Goal: Transaction & Acquisition: Purchase product/service

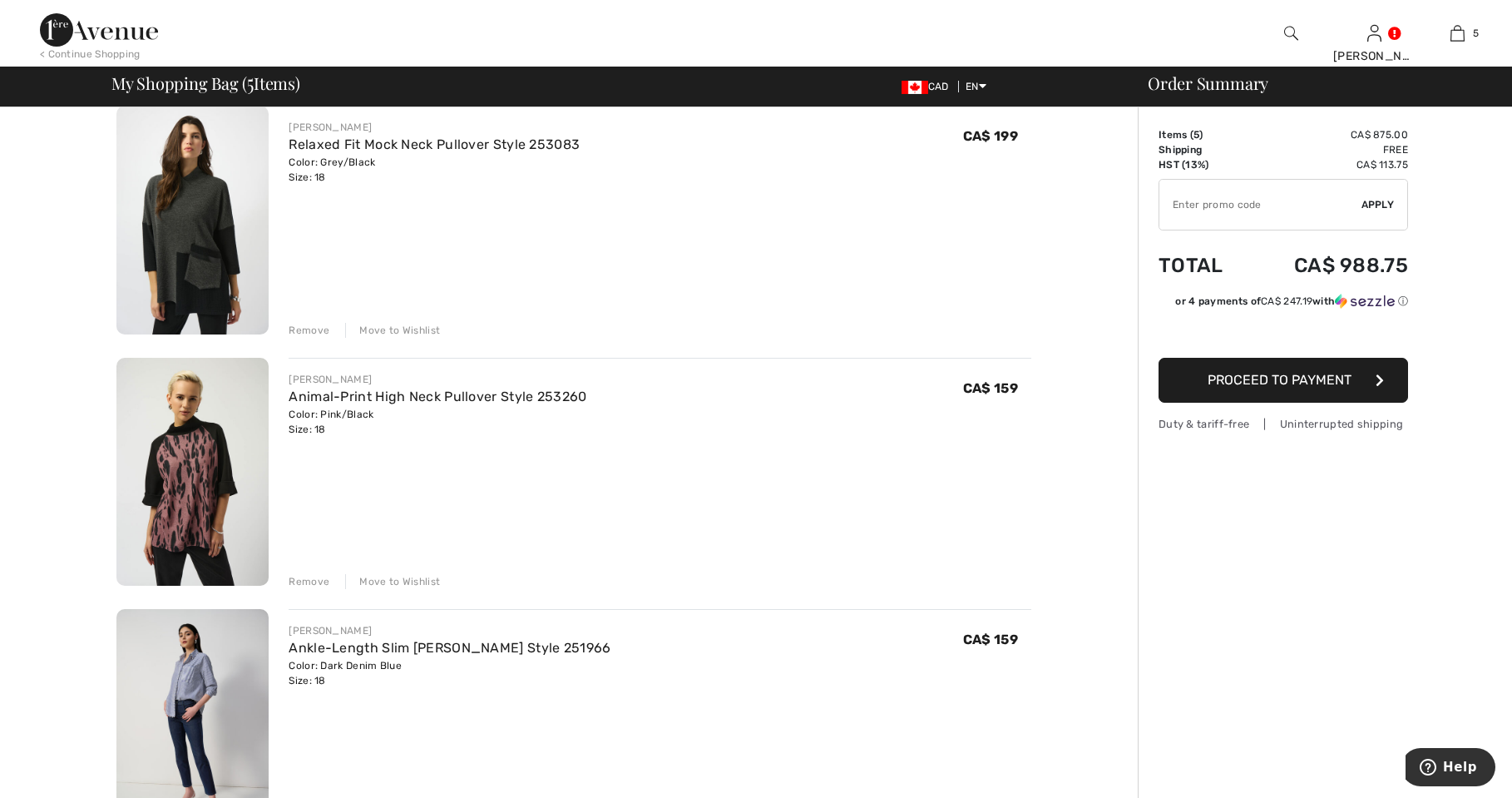
scroll to position [644, 0]
click at [201, 485] on img at bounding box center [193, 469] width 152 height 229
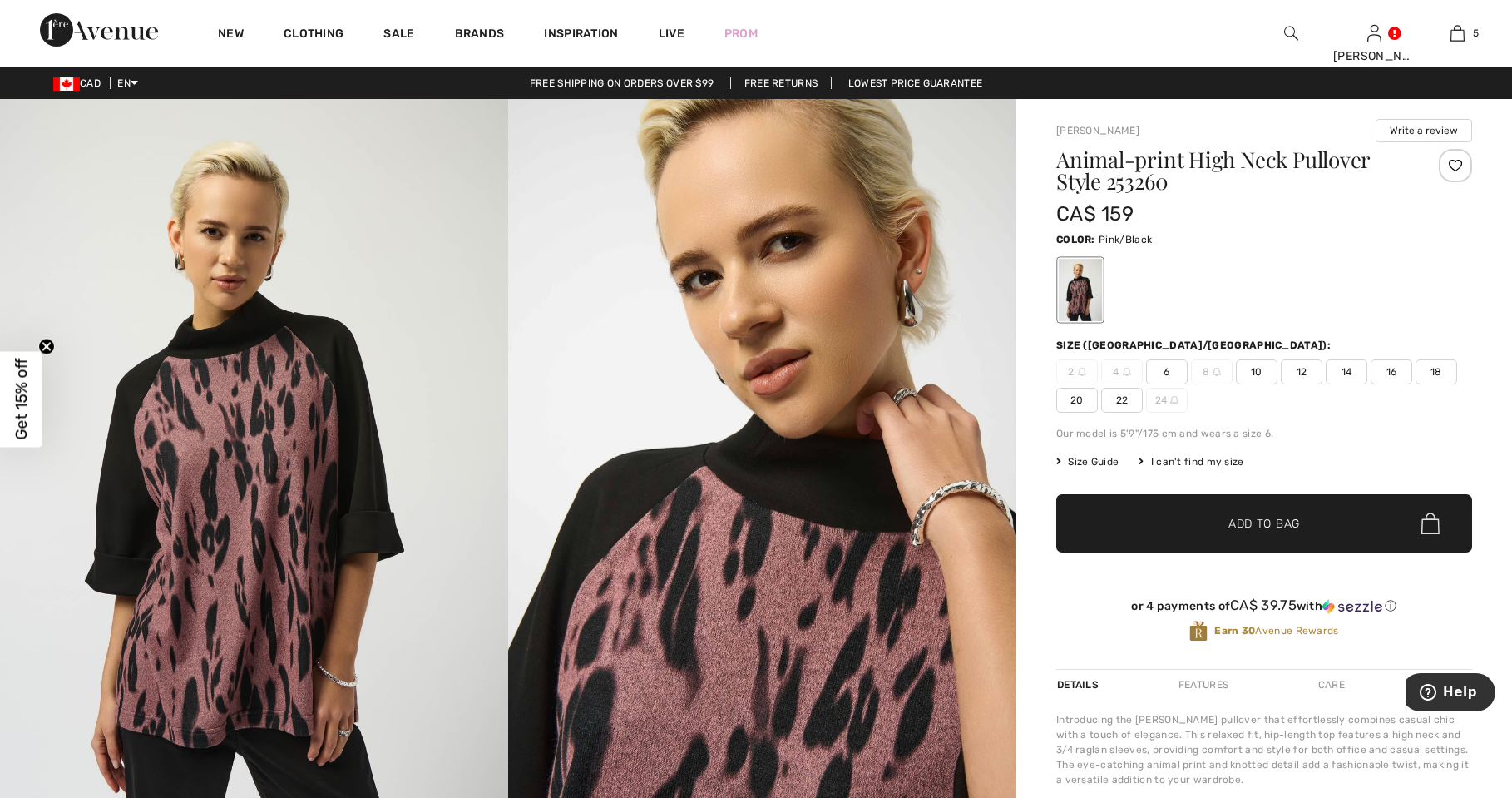
click at [1450, 363] on span "18" at bounding box center [1436, 372] width 42 height 25
click at [317, 33] on link "Clothing" at bounding box center [314, 35] width 60 height 17
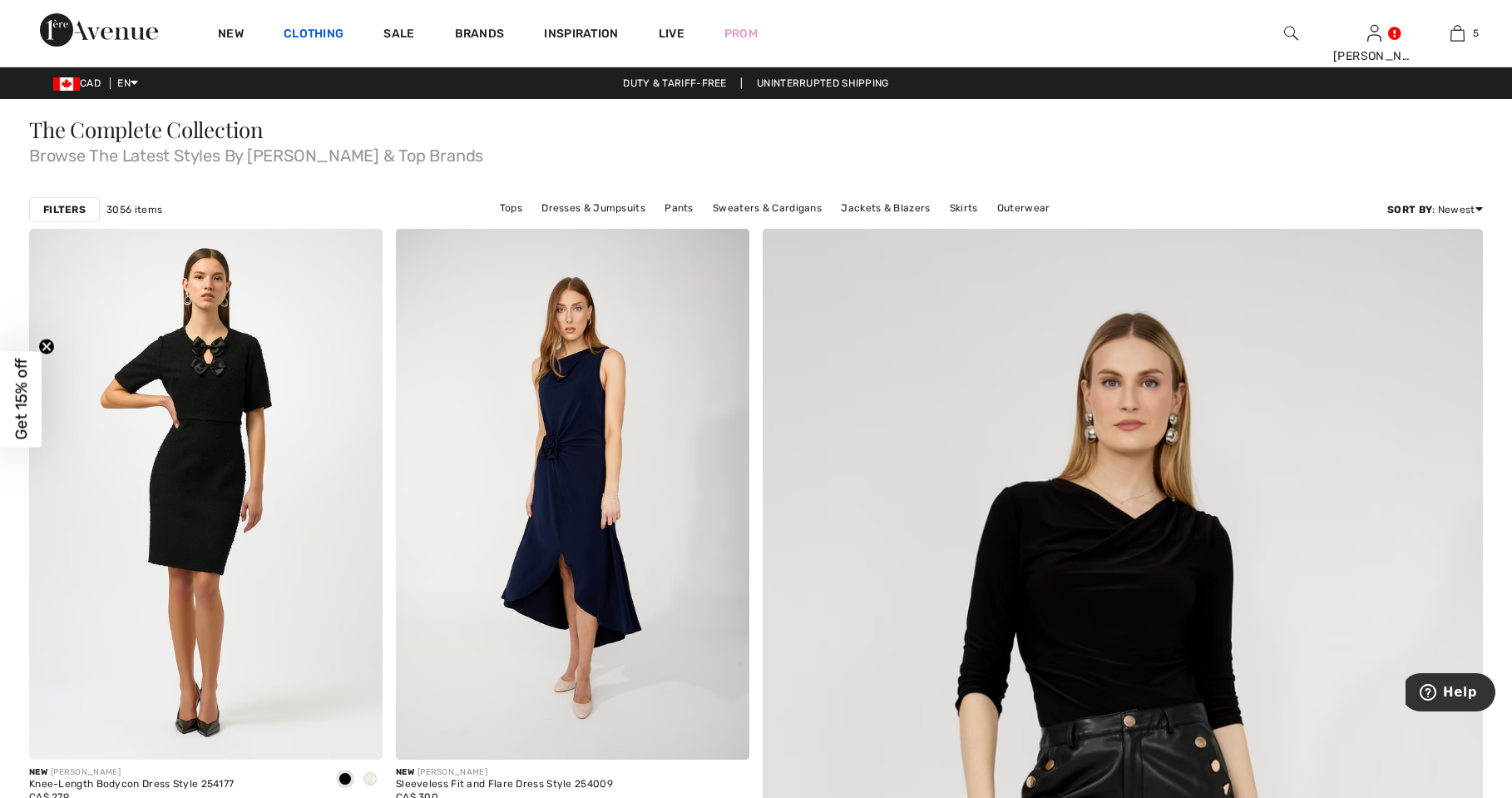
click at [318, 38] on link "Clothing" at bounding box center [314, 35] width 60 height 17
click at [314, 37] on link "Clothing" at bounding box center [314, 35] width 60 height 17
click at [310, 37] on link "Clothing" at bounding box center [314, 35] width 60 height 17
click at [316, 43] on link "Clothing" at bounding box center [314, 35] width 60 height 17
click at [308, 39] on link "Clothing" at bounding box center [314, 35] width 60 height 17
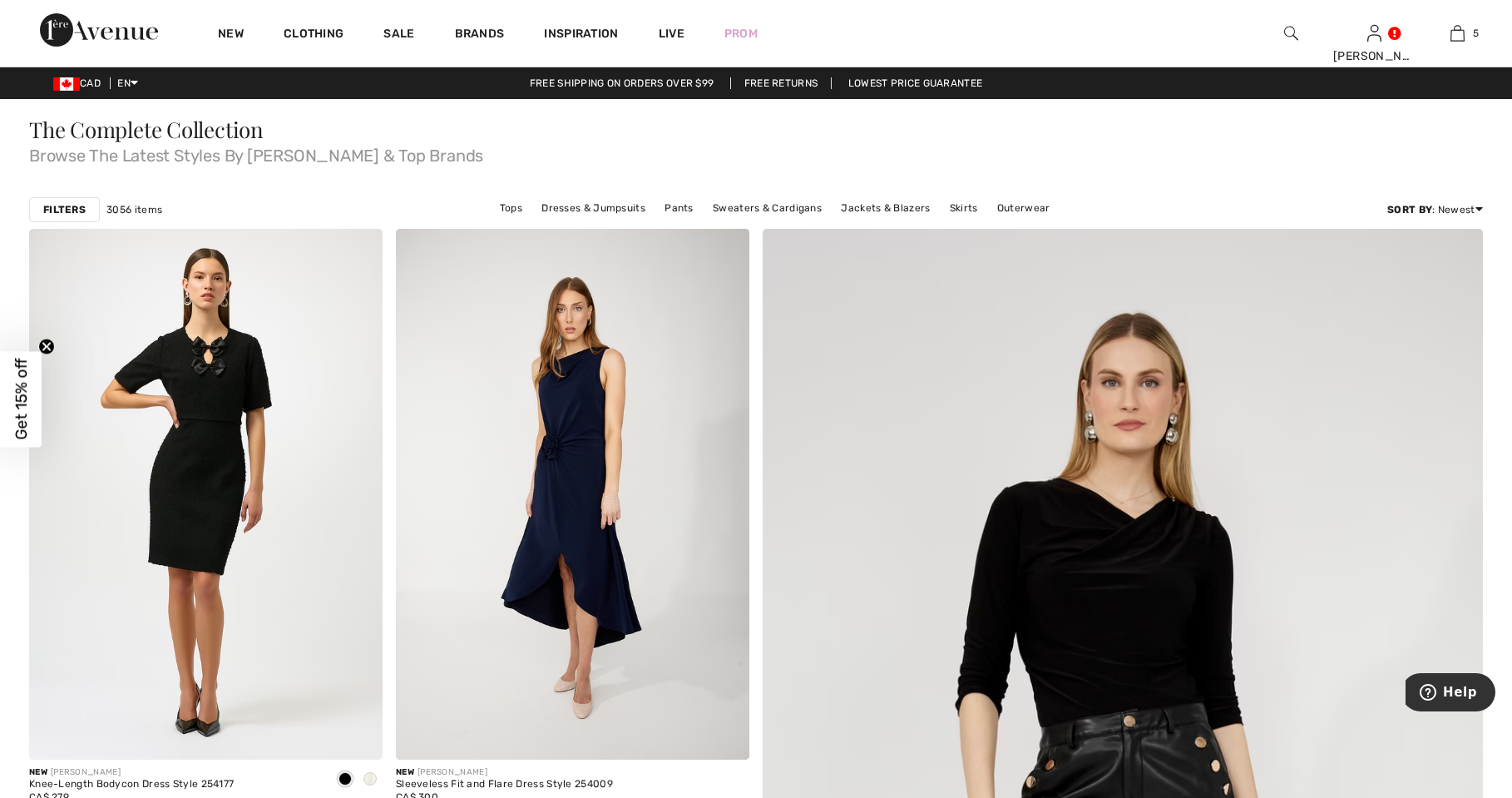
click at [1275, 29] on div at bounding box center [1290, 33] width 83 height 67
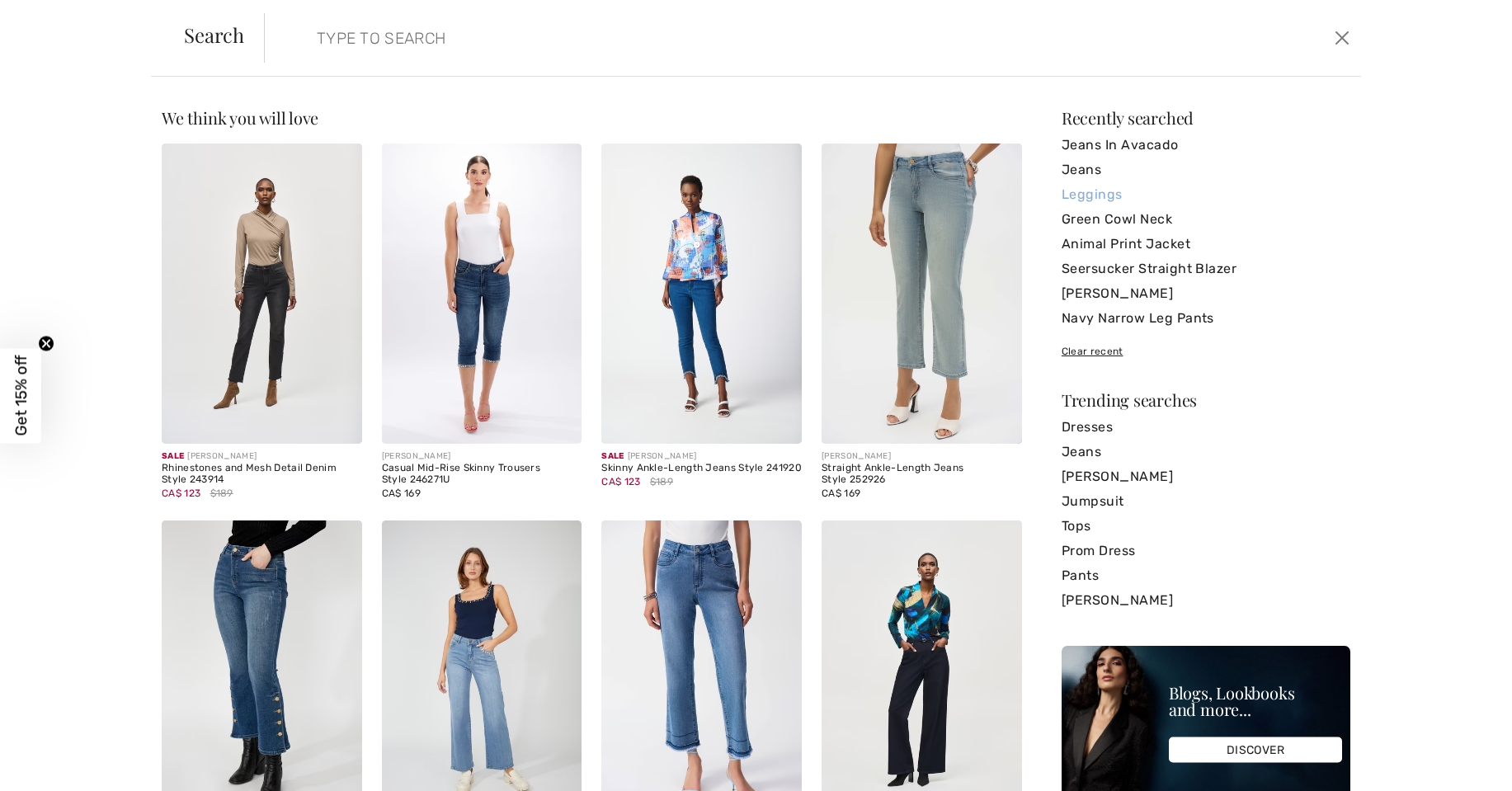
click at [1103, 188] on link "Leggings" at bounding box center [1205, 194] width 289 height 24
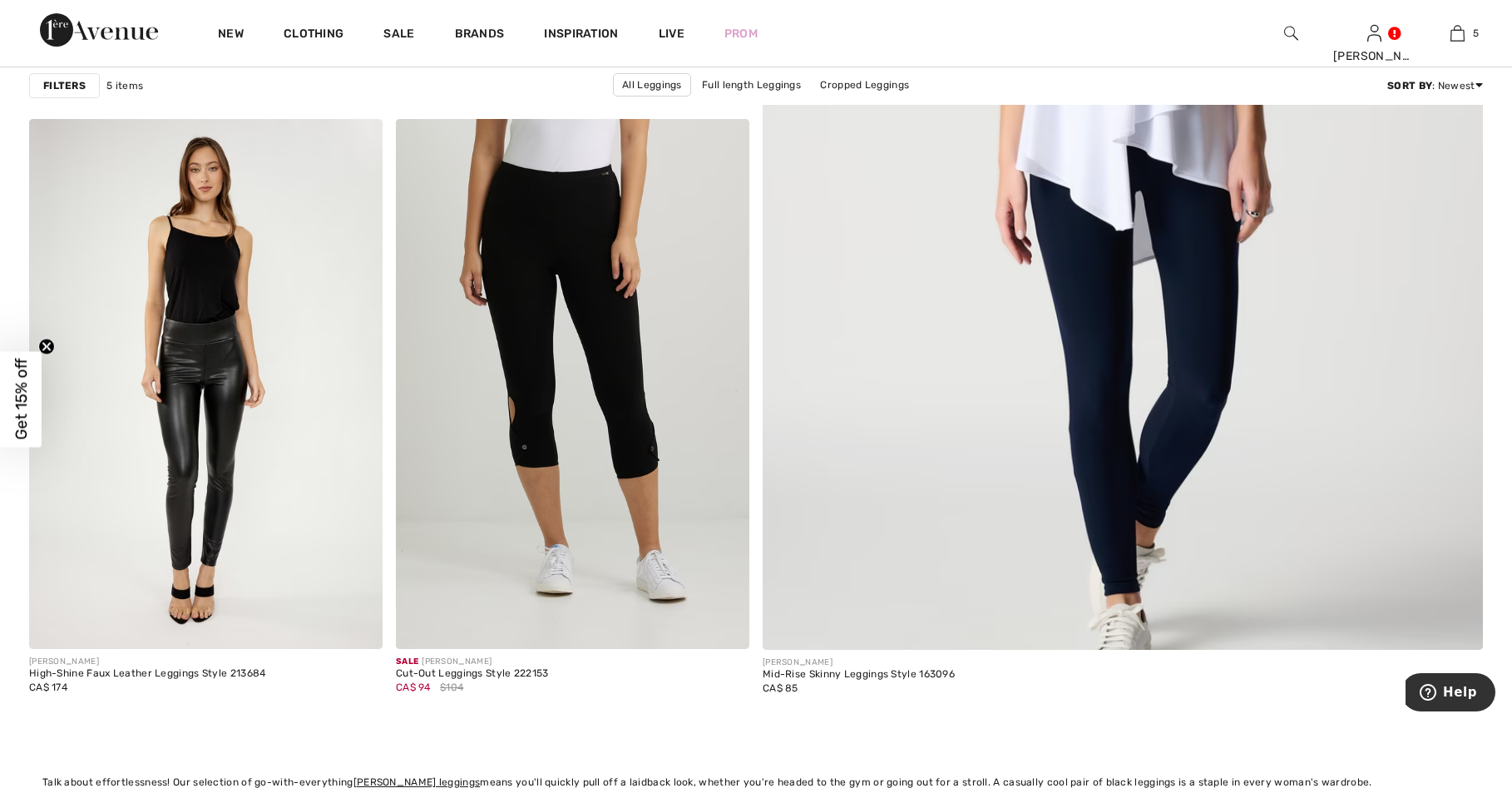
scroll to position [737, 0]
click at [856, 659] on div "[PERSON_NAME]" at bounding box center [859, 662] width 193 height 13
click at [796, 668] on div "Mid-Rise Skinny Leggings Style 163096" at bounding box center [859, 674] width 193 height 12
click at [865, 678] on div "Mid-Rise Skinny Leggings Style 163096" at bounding box center [859, 674] width 193 height 12
click at [1166, 513] on img at bounding box center [1121, 156] width 864 height 1297
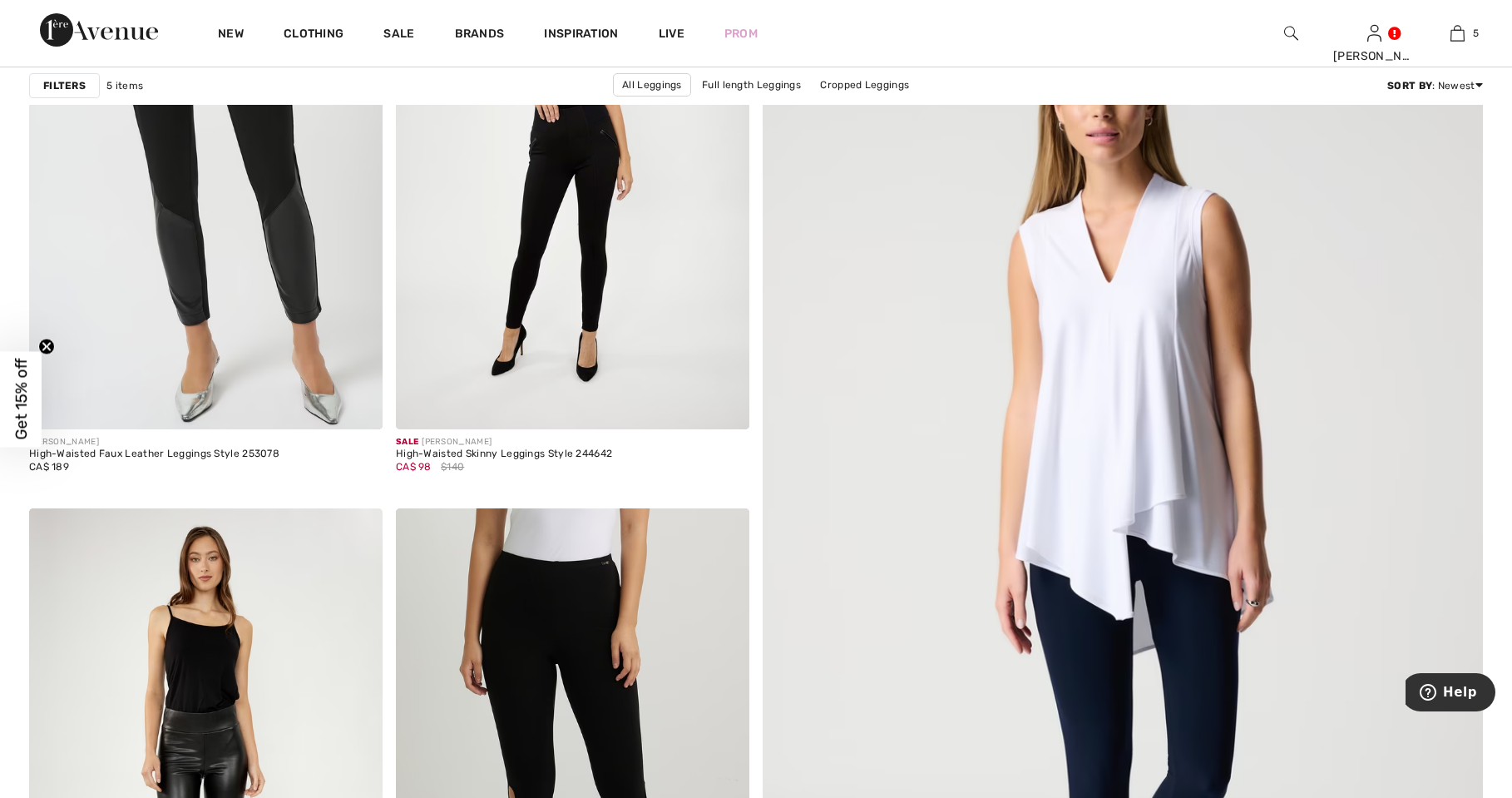
scroll to position [346, 0]
click at [557, 450] on div "High-Waisted Skinny Leggings Style 244642" at bounding box center [504, 455] width 216 height 12
click at [584, 293] on img at bounding box center [572, 164] width 353 height 530
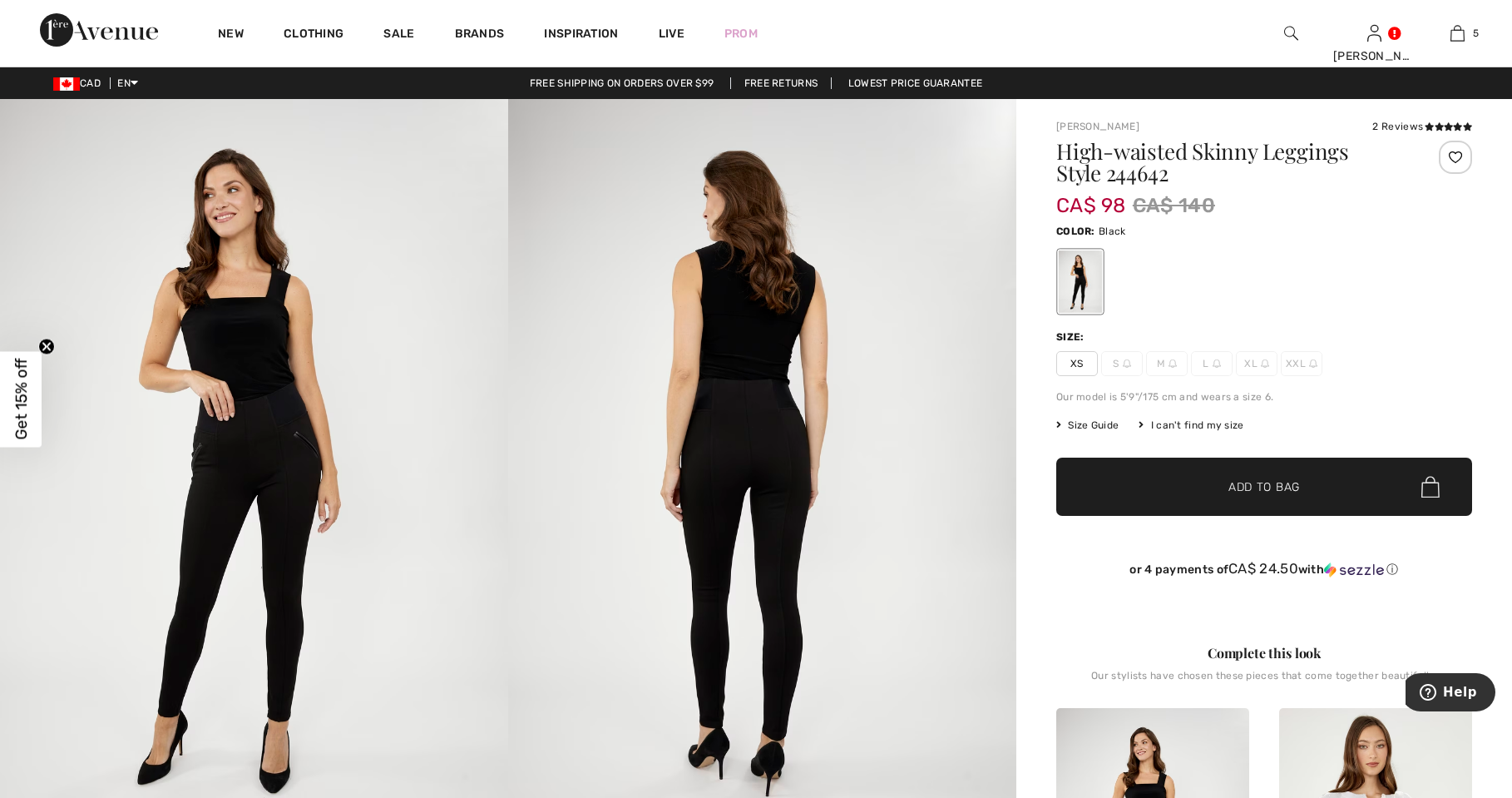
click at [930, 396] on img at bounding box center [762, 480] width 508 height 763
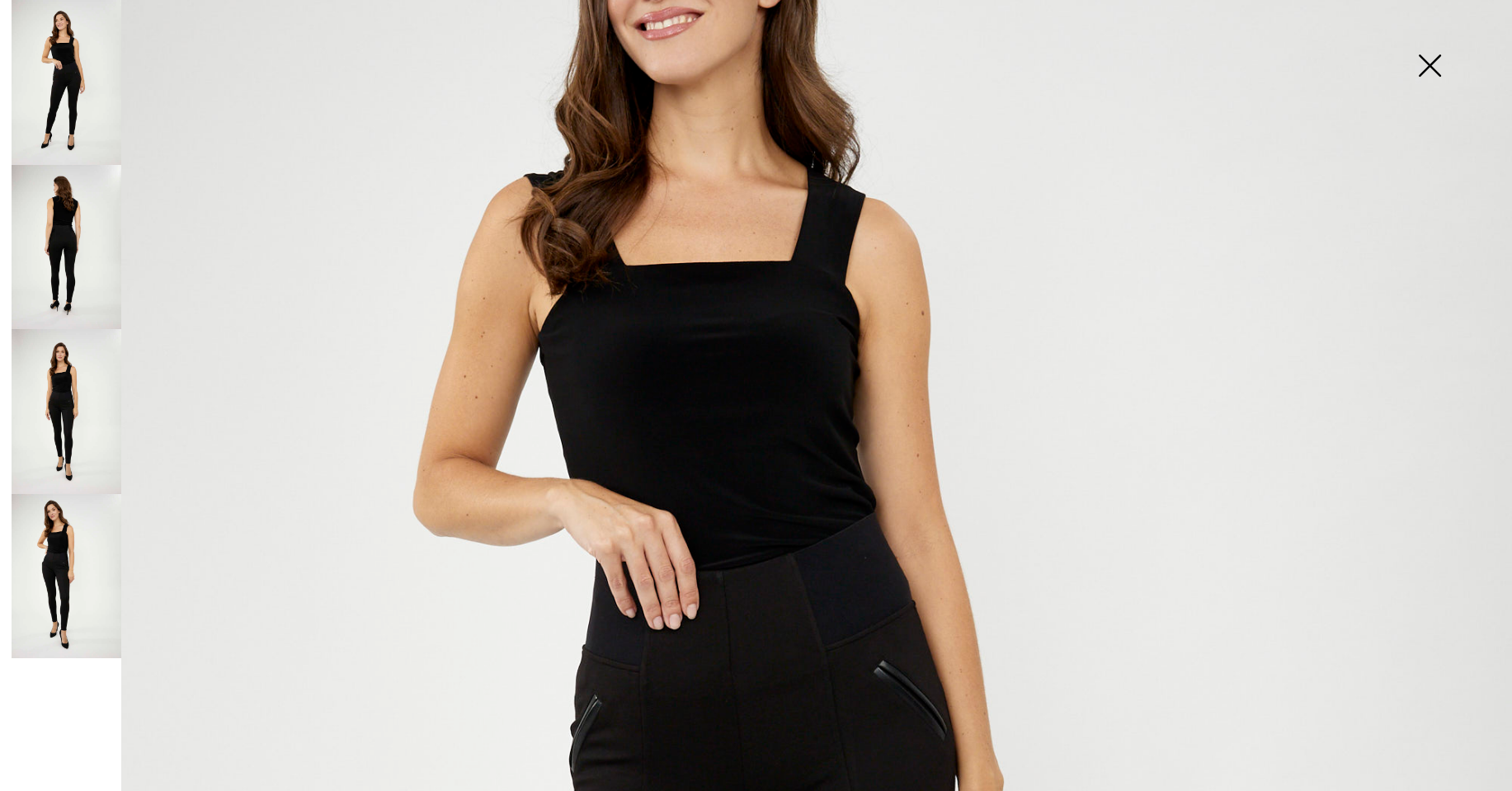
scroll to position [322, 0]
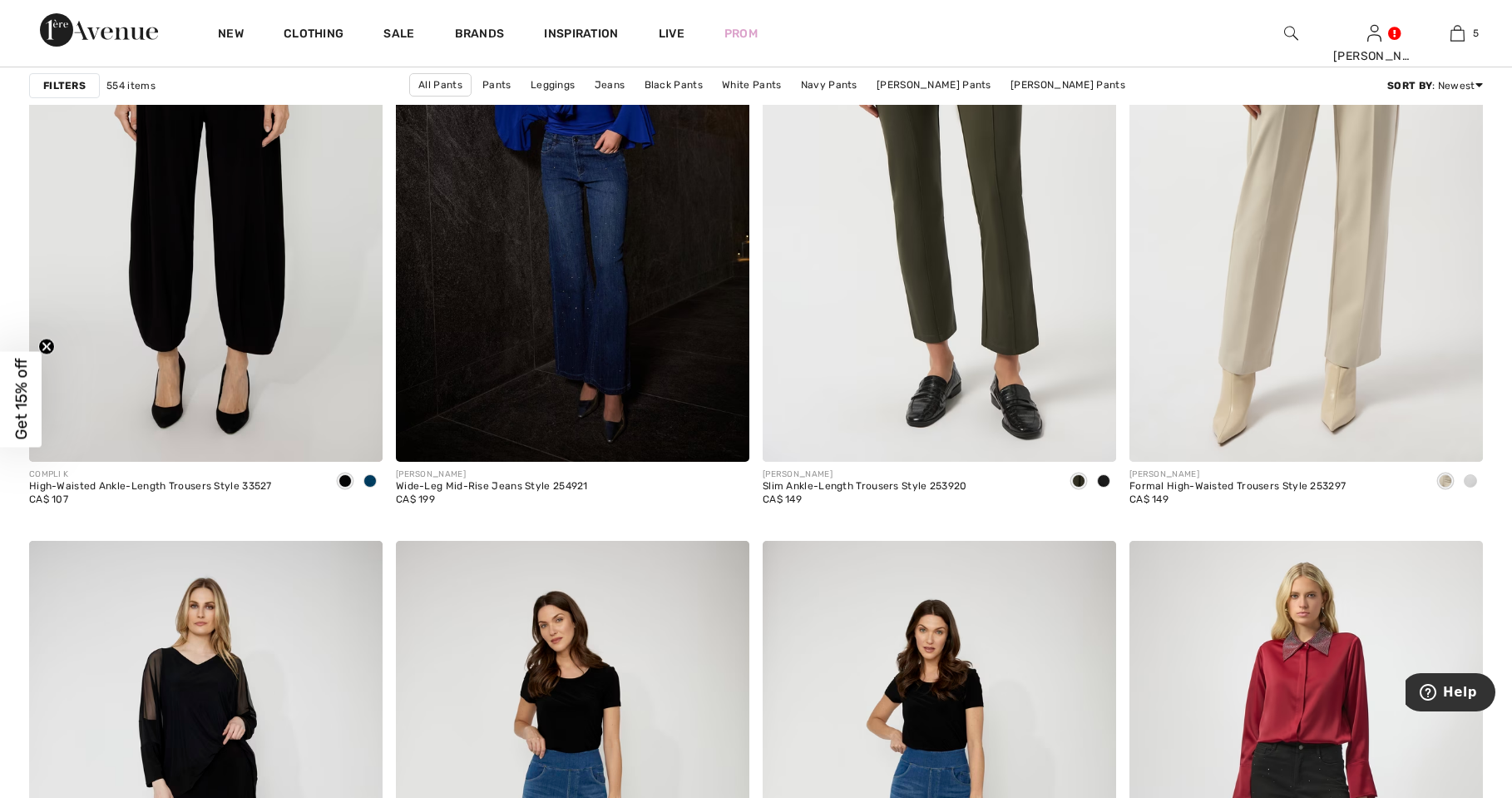
scroll to position [7714, 0]
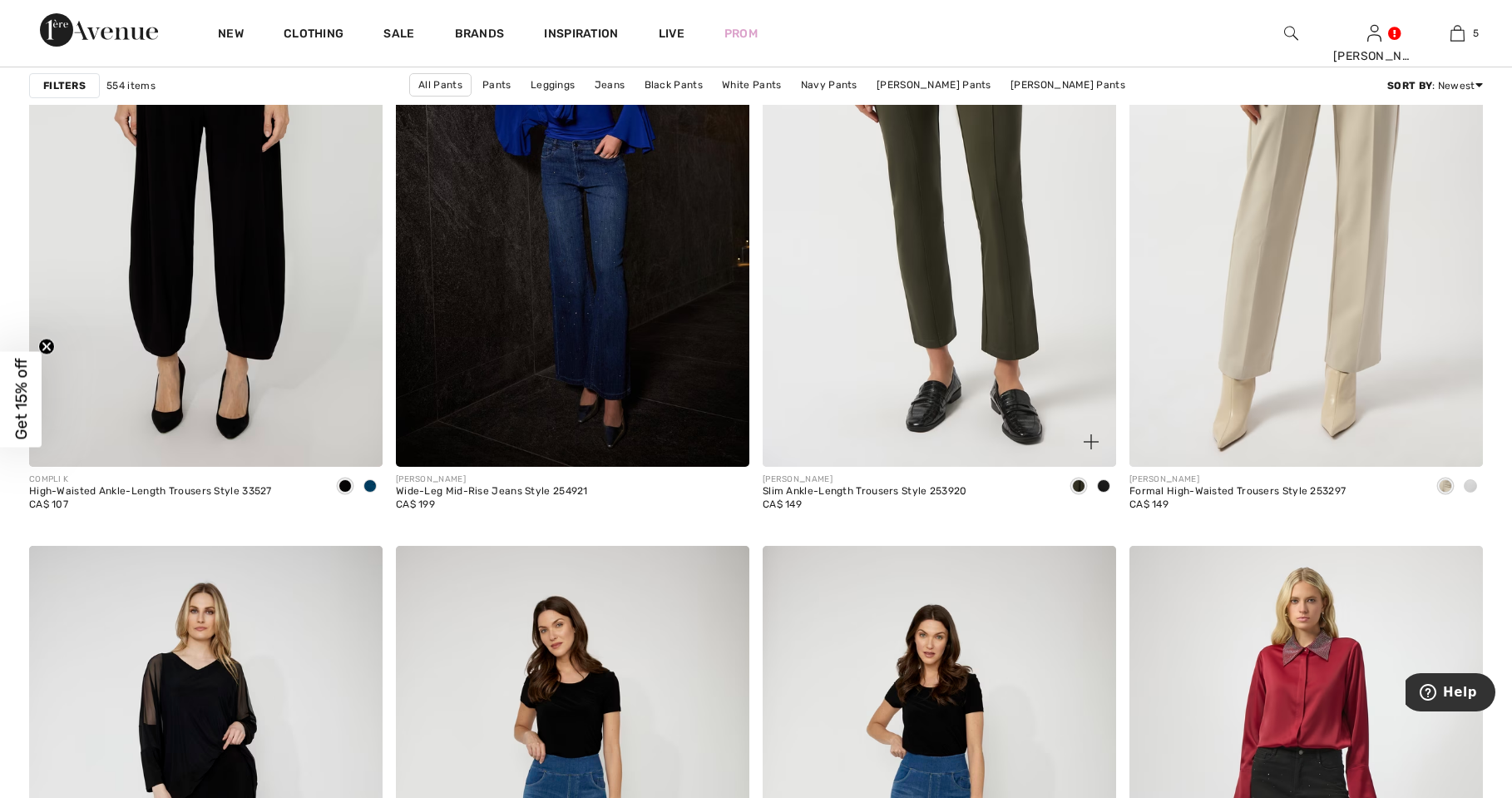
click at [1111, 484] on div at bounding box center [1103, 488] width 25 height 27
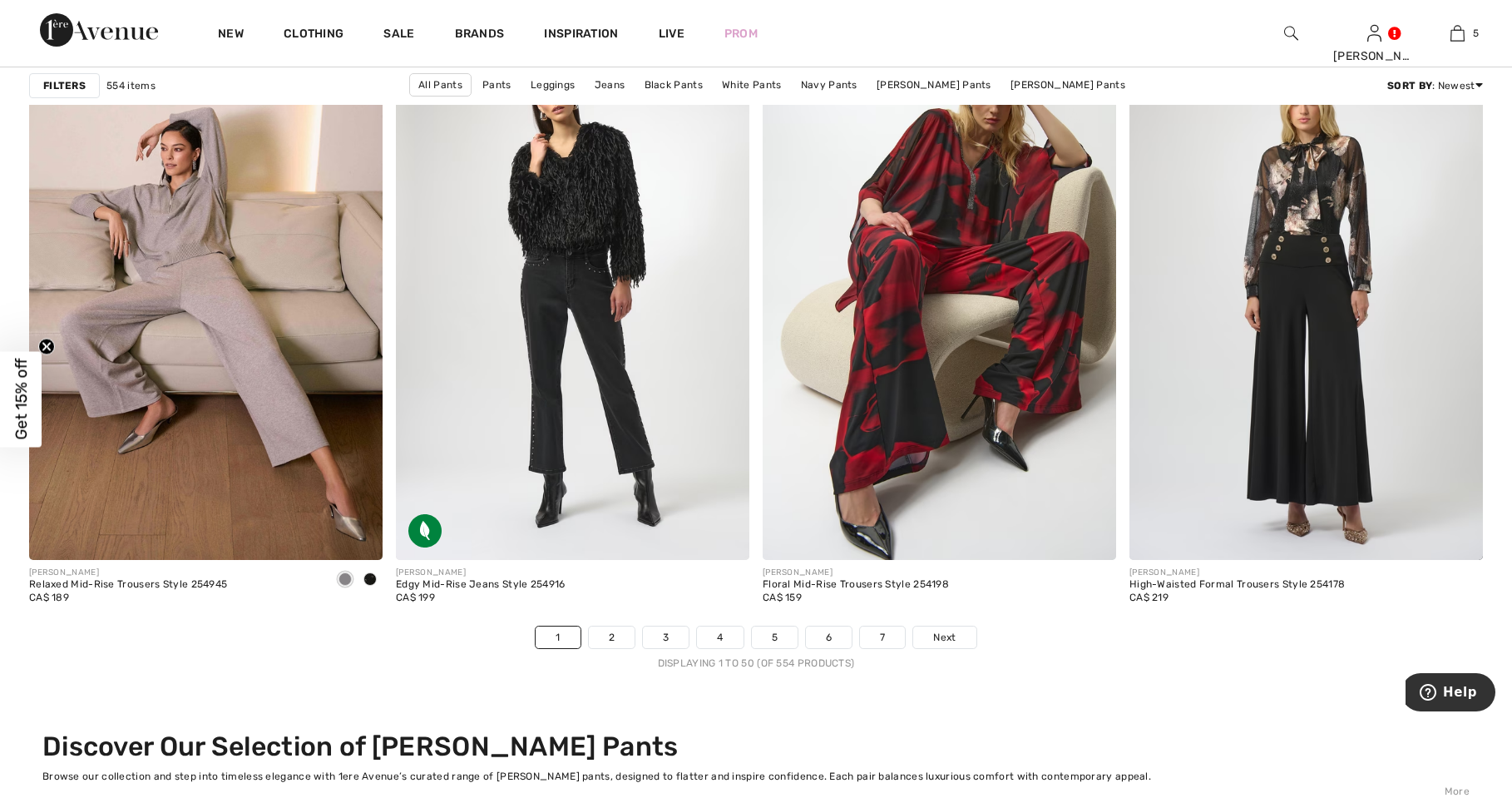
scroll to position [8842, 0]
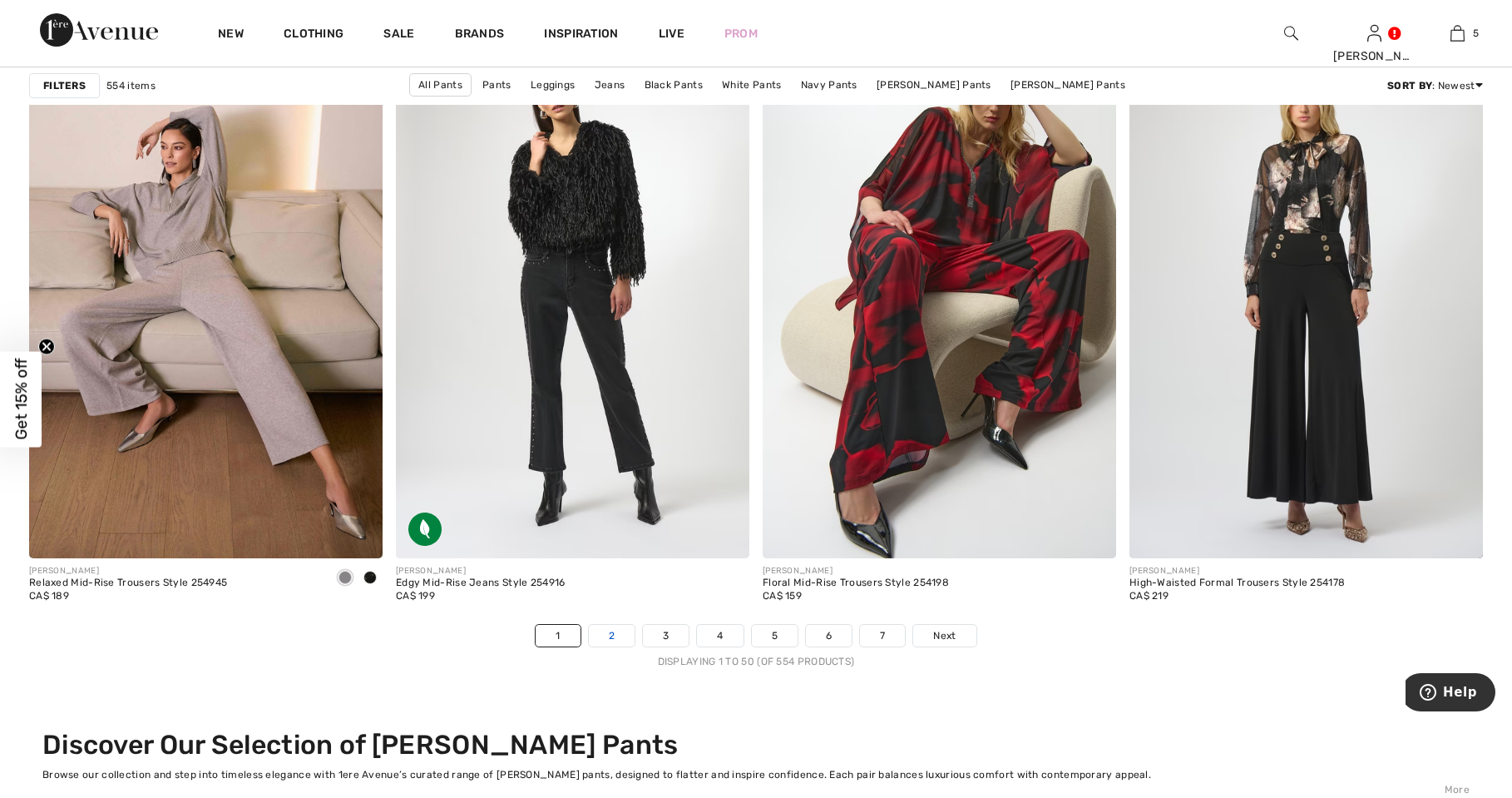
click at [618, 641] on link "2" at bounding box center [611, 635] width 46 height 22
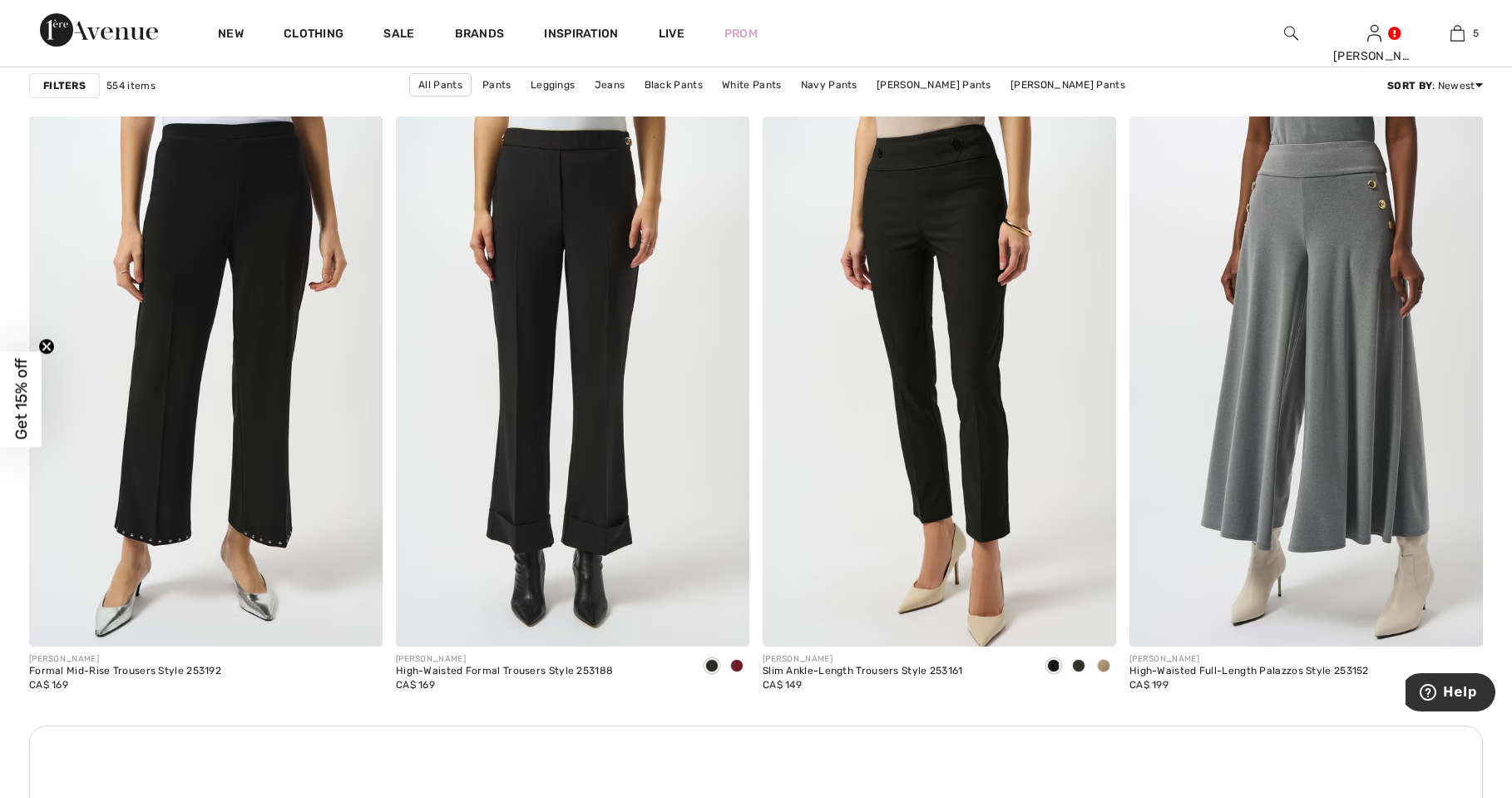
scroll to position [1974, 0]
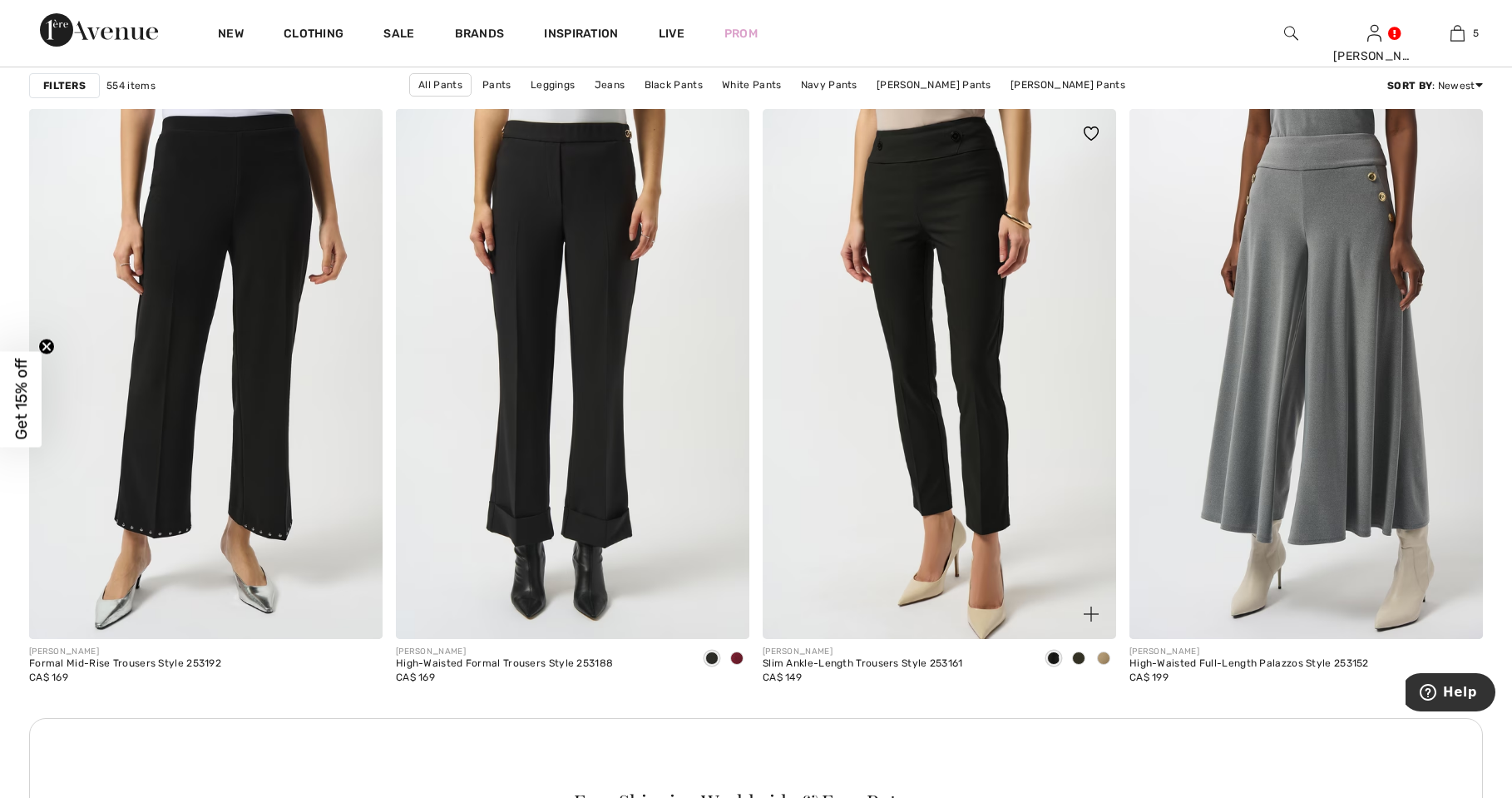
click at [1059, 661] on span at bounding box center [1053, 658] width 14 height 14
click at [1093, 658] on div at bounding box center [1103, 659] width 25 height 27
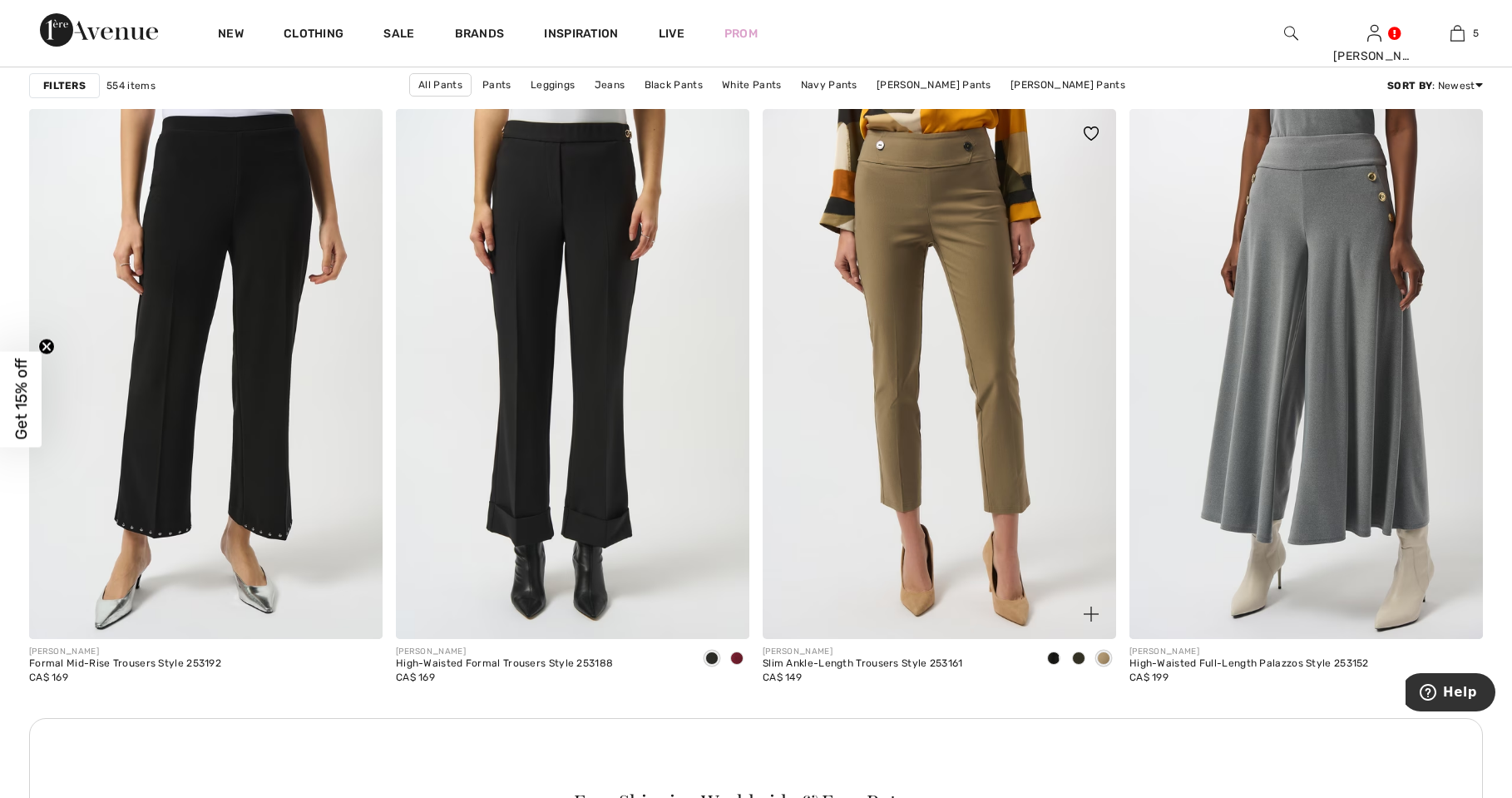
click at [1114, 660] on div at bounding box center [1103, 659] width 25 height 27
click at [1056, 661] on span at bounding box center [1053, 658] width 14 height 14
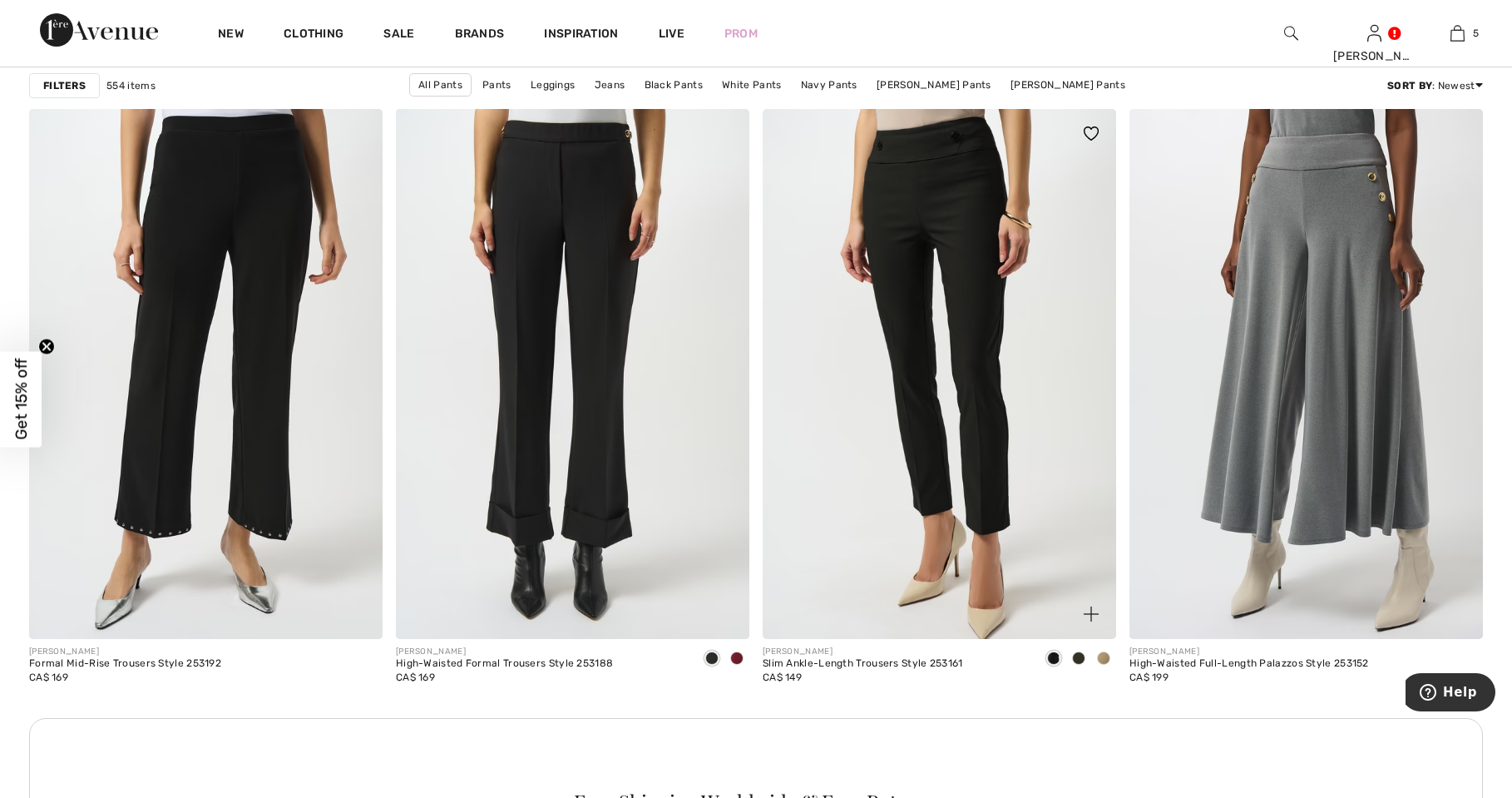
click at [996, 453] on img at bounding box center [939, 373] width 353 height 530
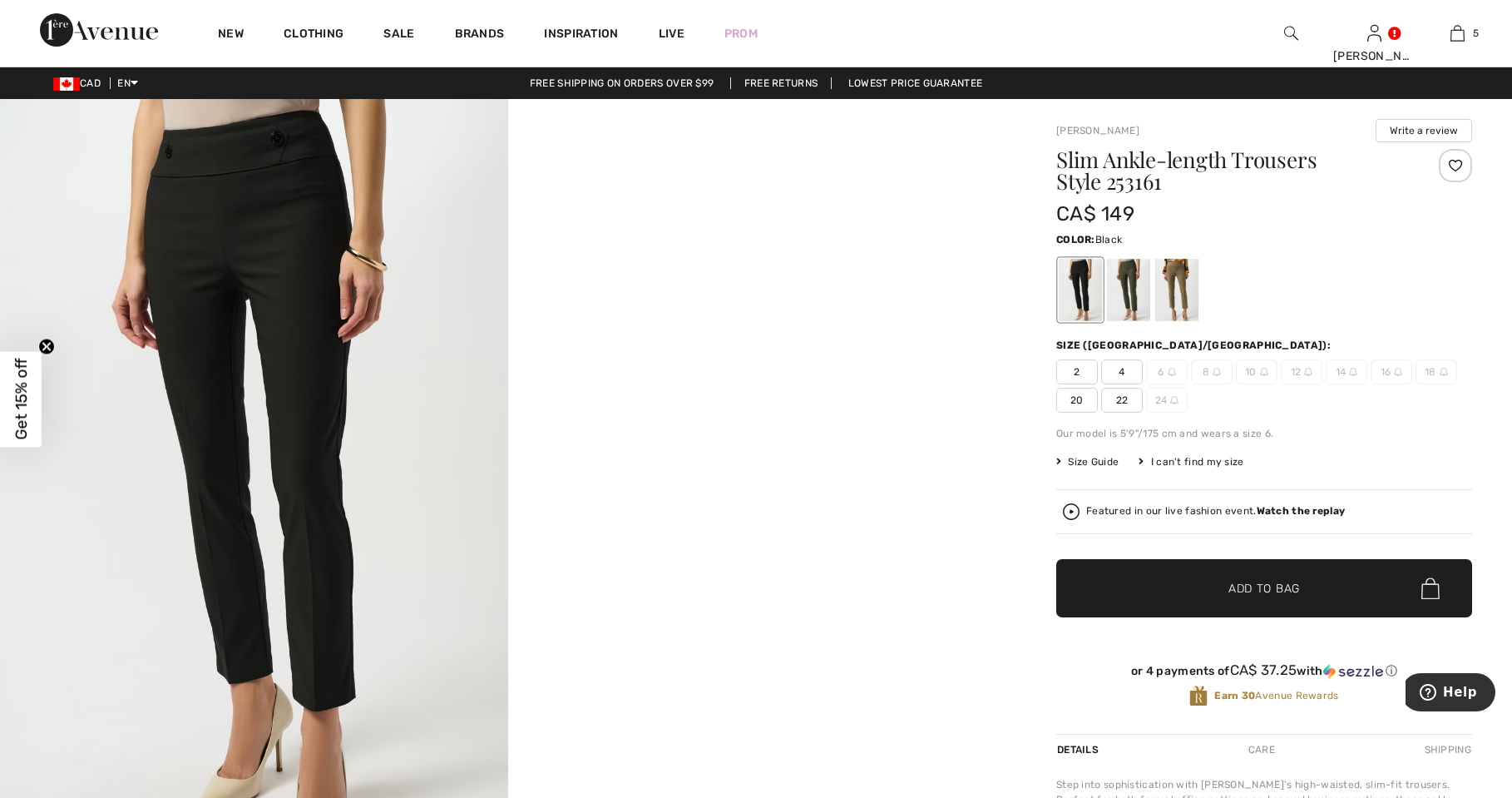
click at [1134, 298] on div at bounding box center [1128, 289] width 43 height 62
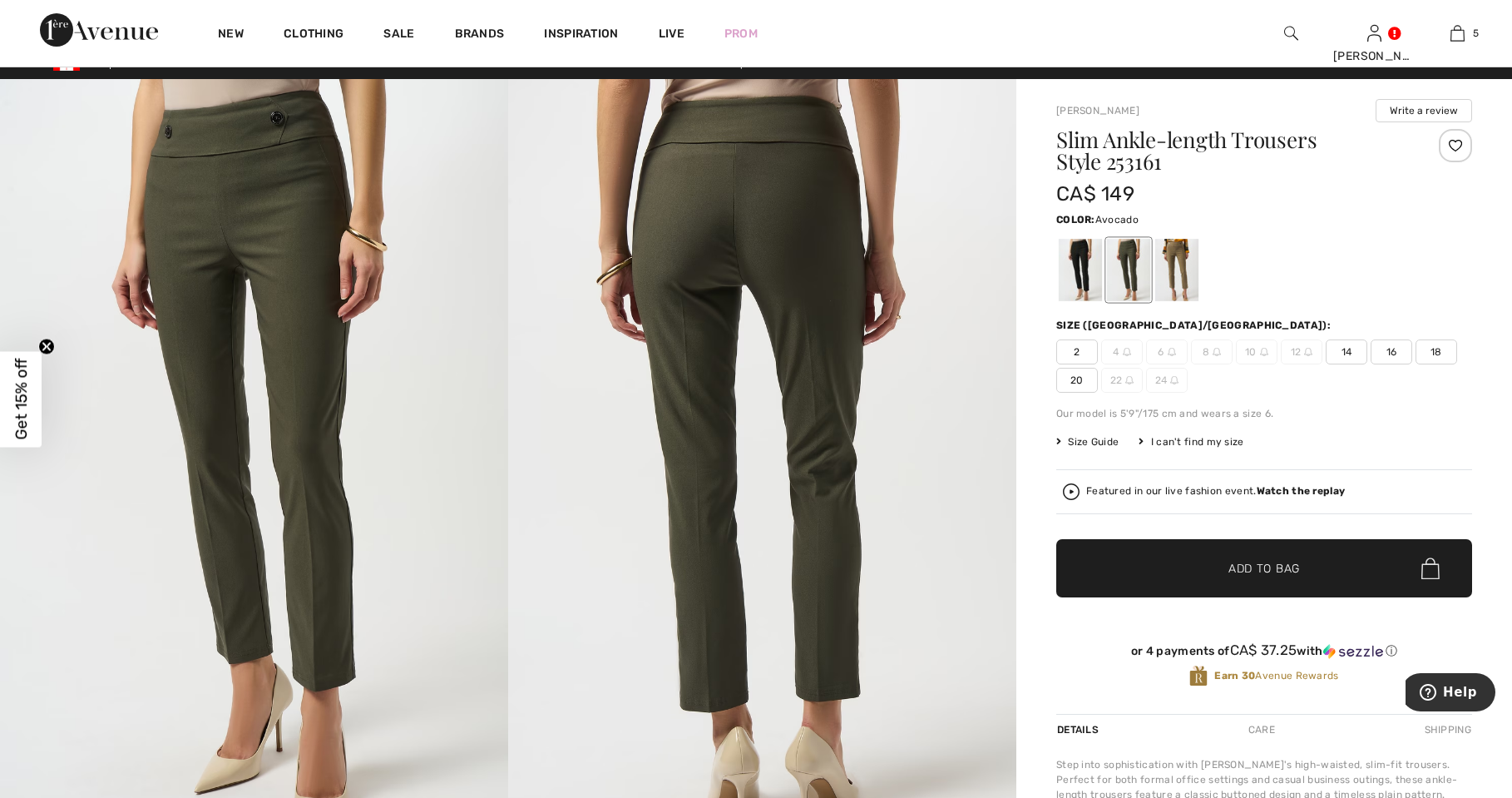
scroll to position [8, 0]
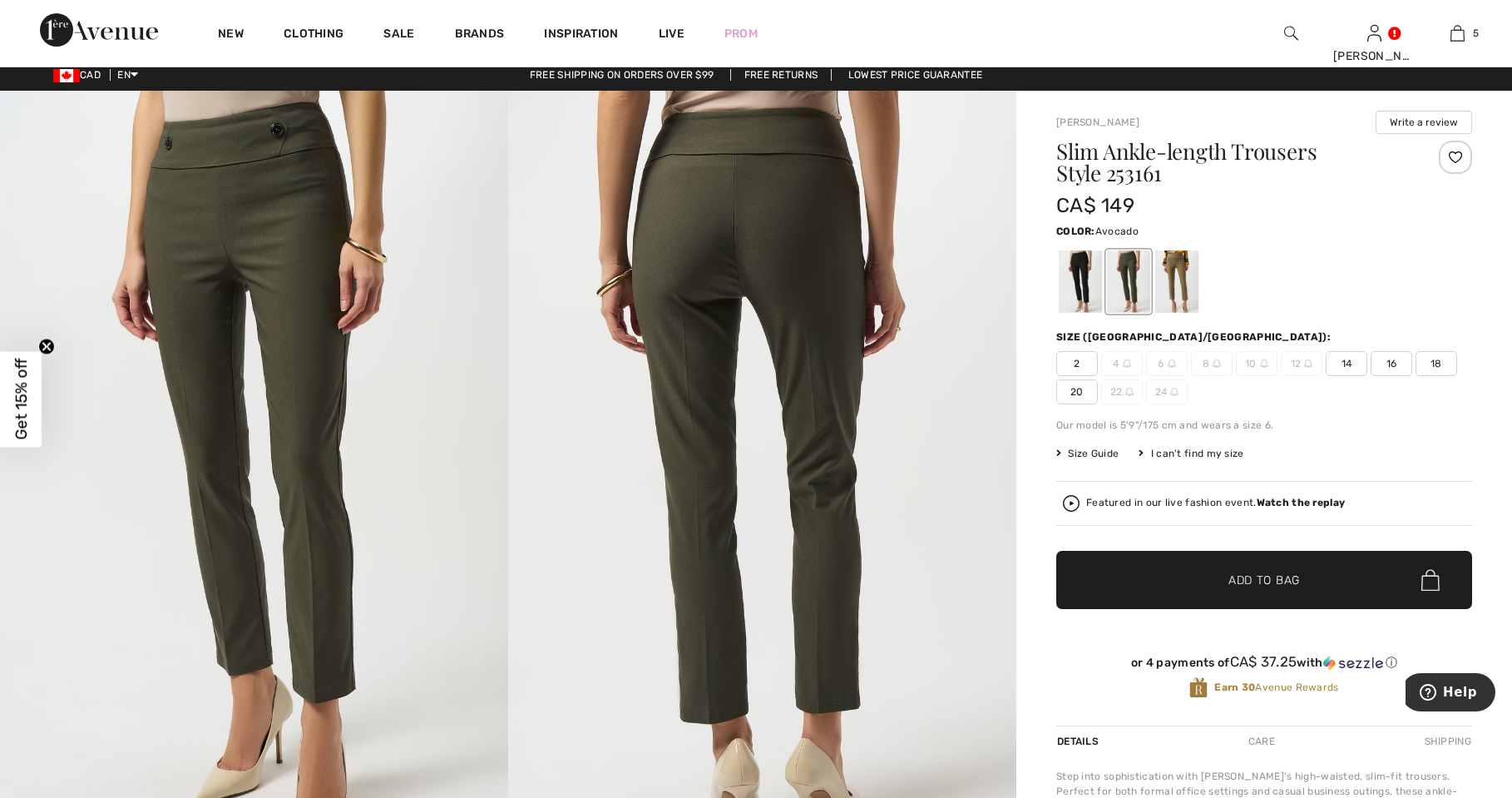
click at [1446, 366] on span "18" at bounding box center [1436, 363] width 42 height 25
click at [1171, 581] on span "✔ Added to Bag Add to Bag" at bounding box center [1264, 580] width 416 height 58
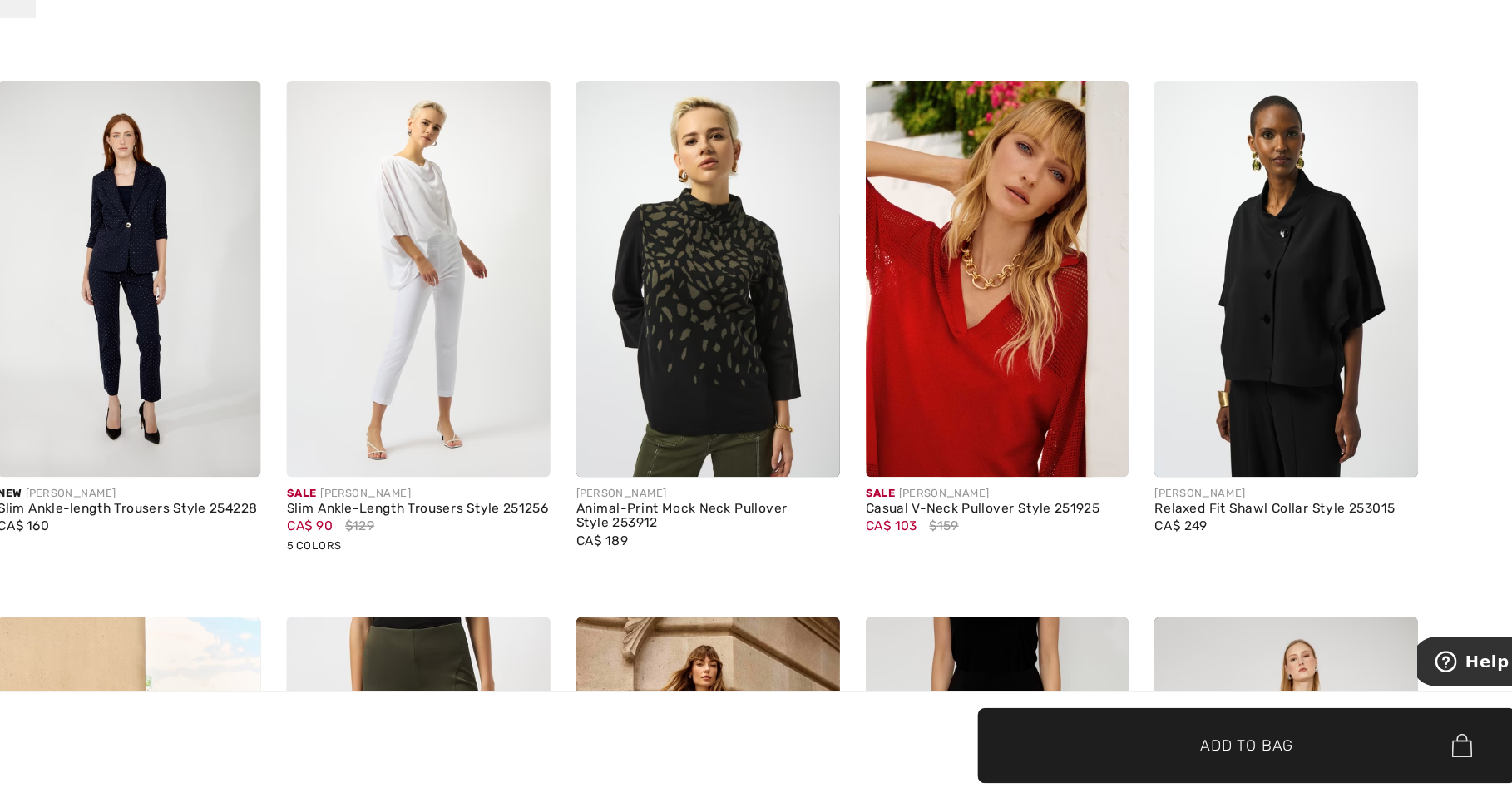
scroll to position [1686, 0]
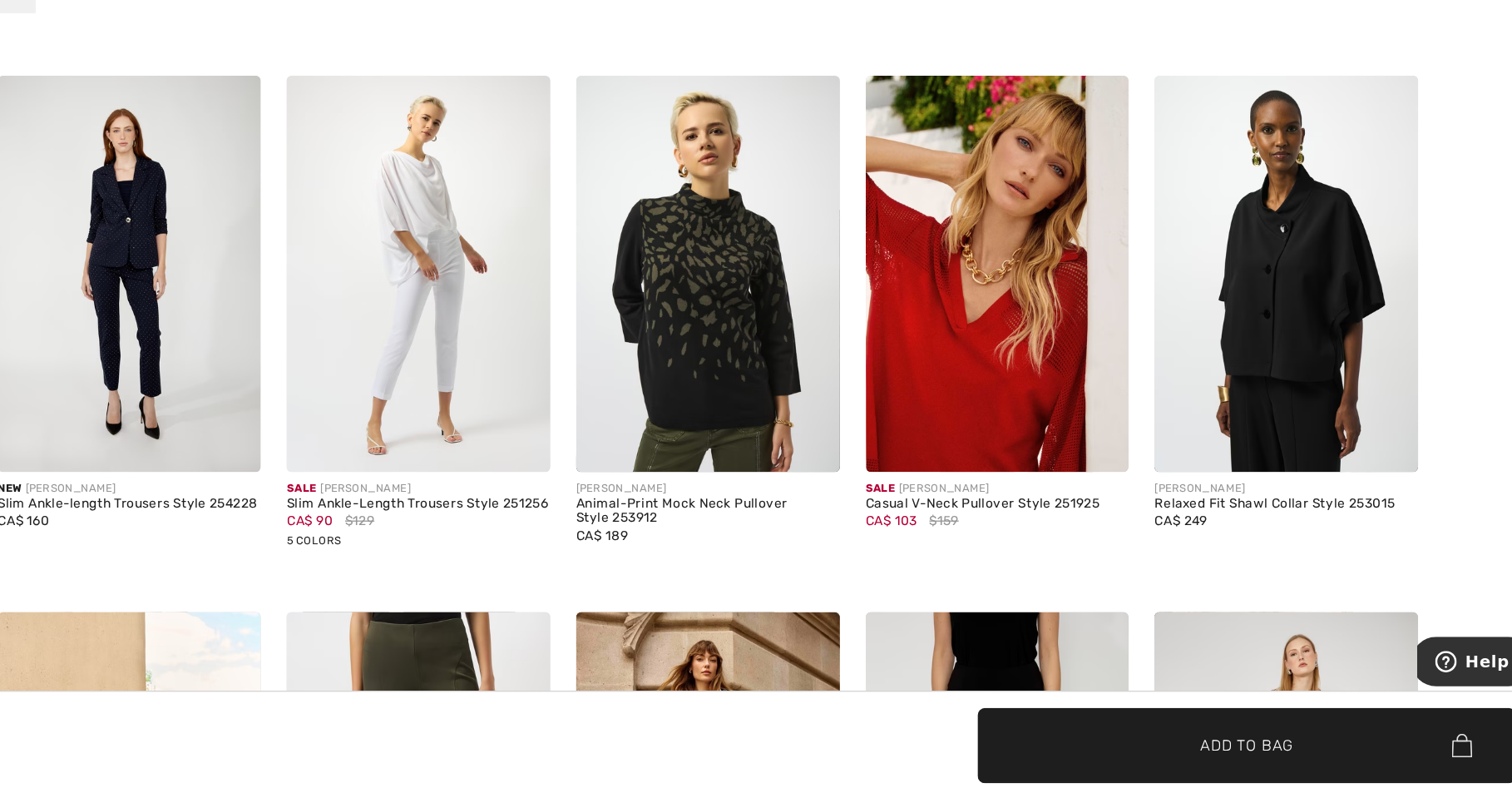
click at [868, 427] on img at bounding box center [857, 392] width 203 height 305
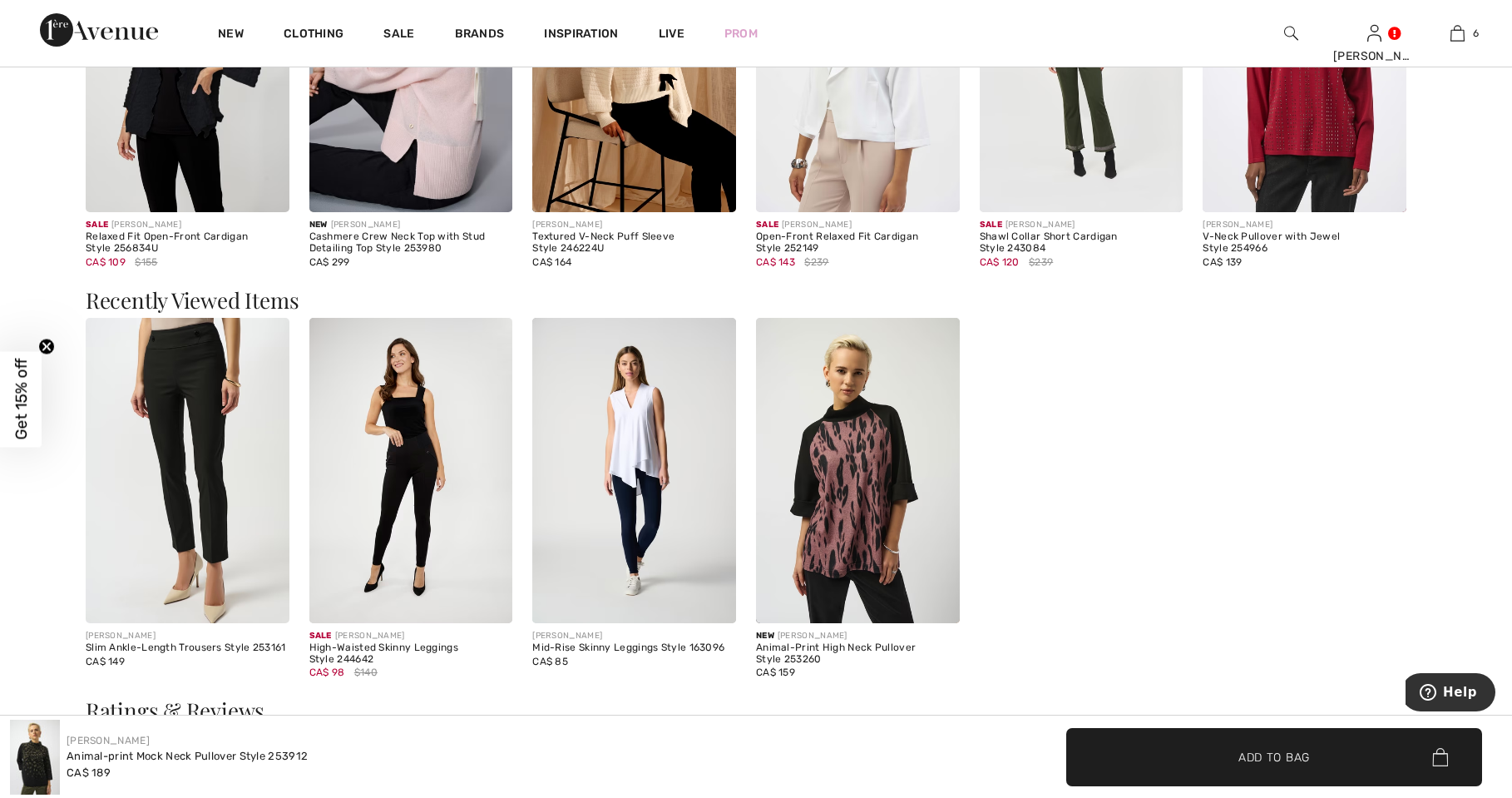
scroll to position [2433, 0]
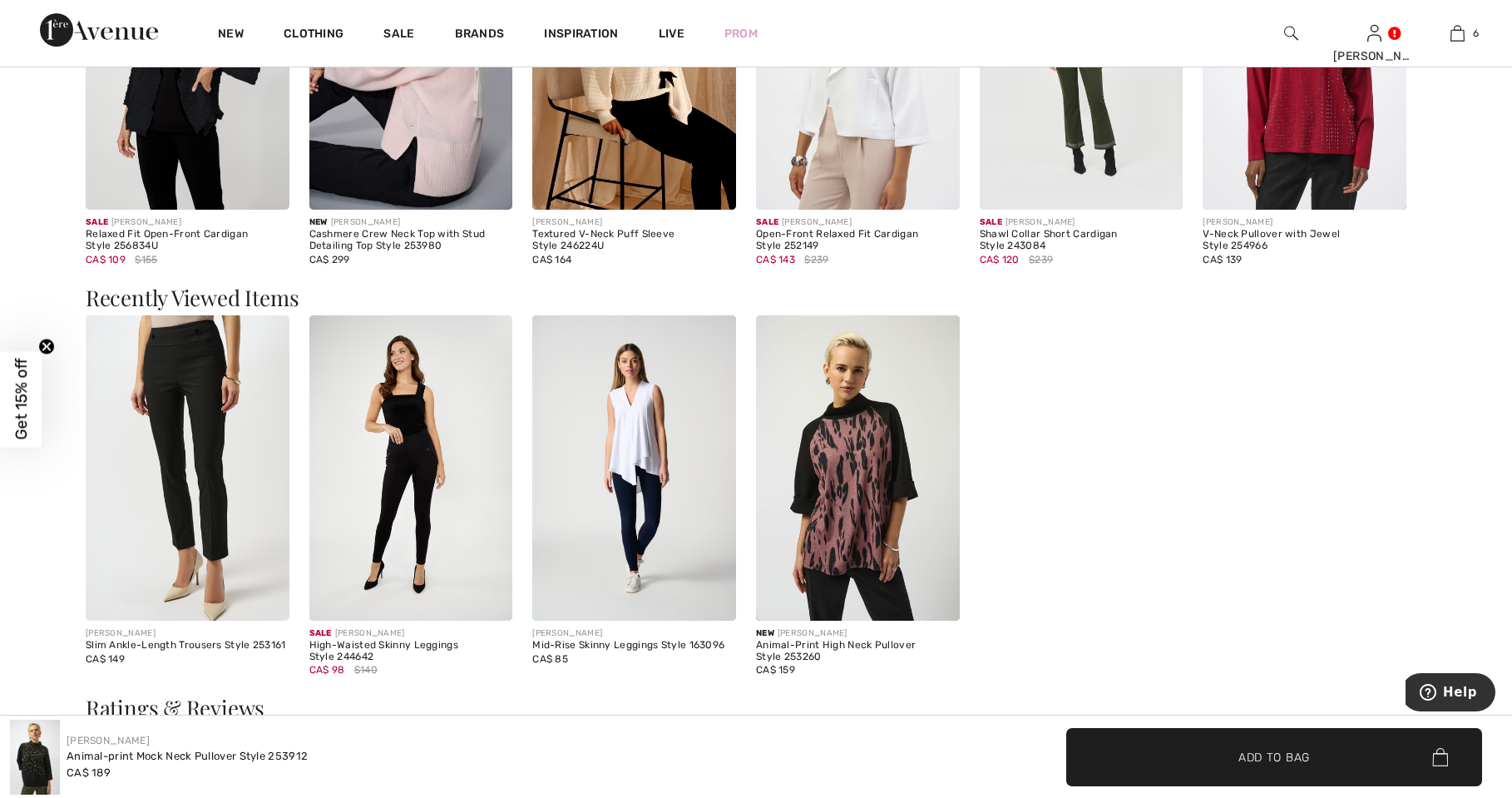
click at [376, 619] on img at bounding box center [411, 467] width 203 height 305
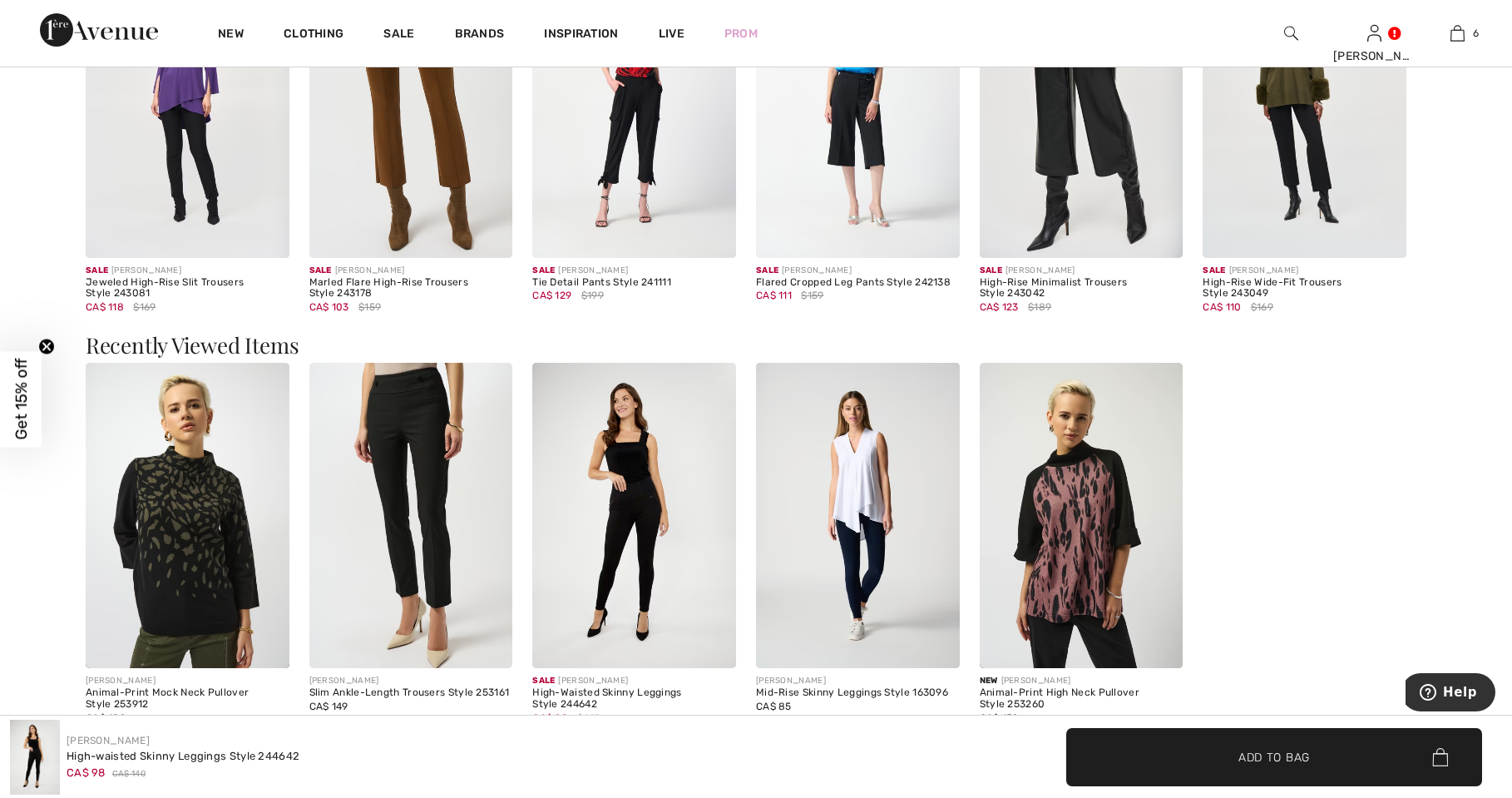
scroll to position [1952, 0]
click at [1069, 501] on img at bounding box center [1081, 514] width 203 height 305
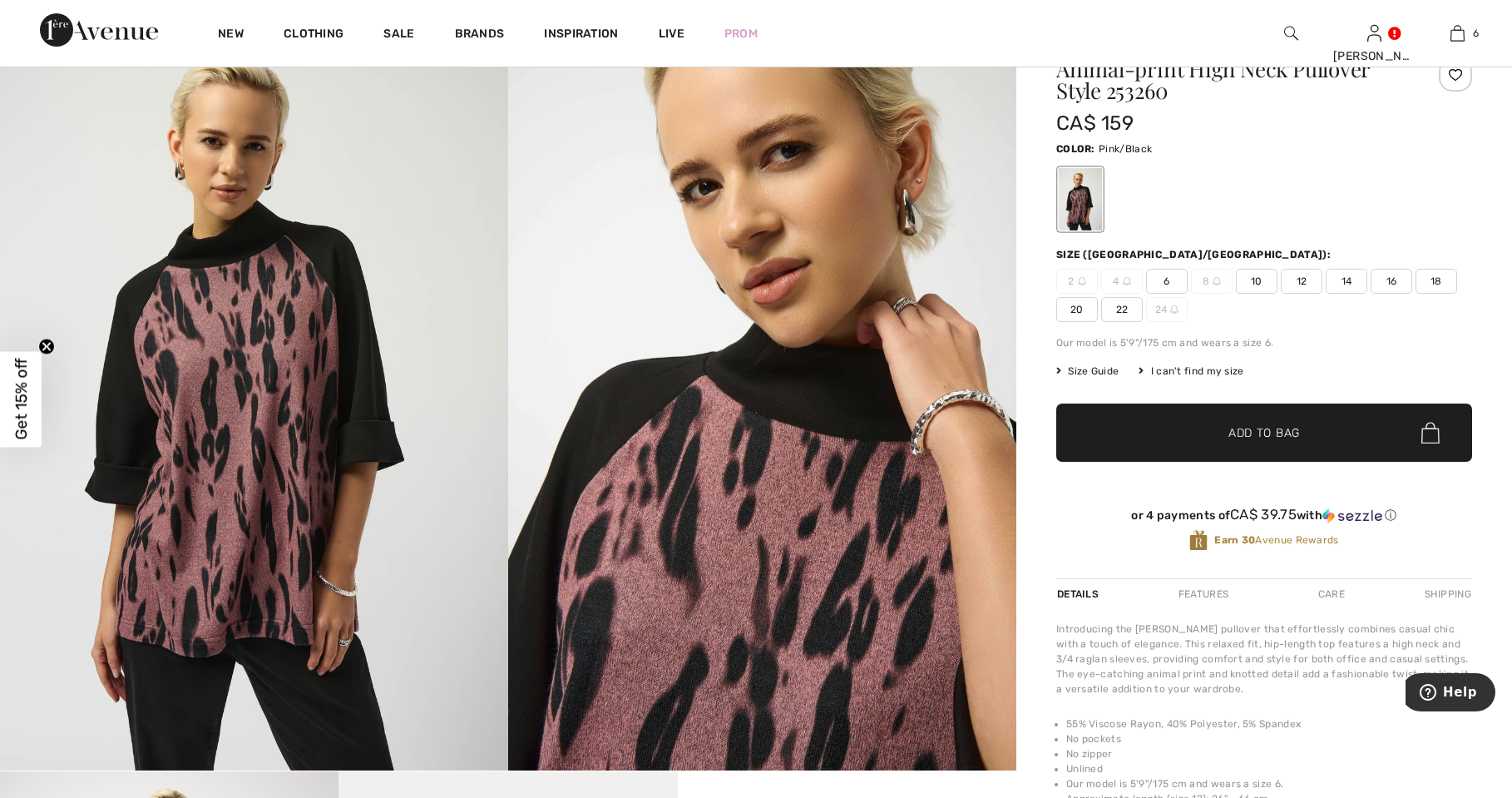
scroll to position [91, 0]
